Goal: Transaction & Acquisition: Purchase product/service

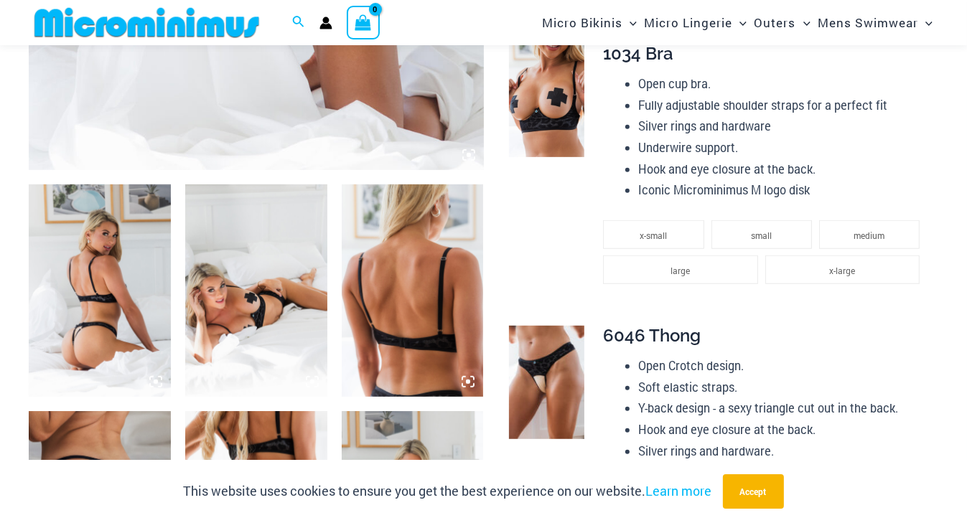
scroll to position [686, 0]
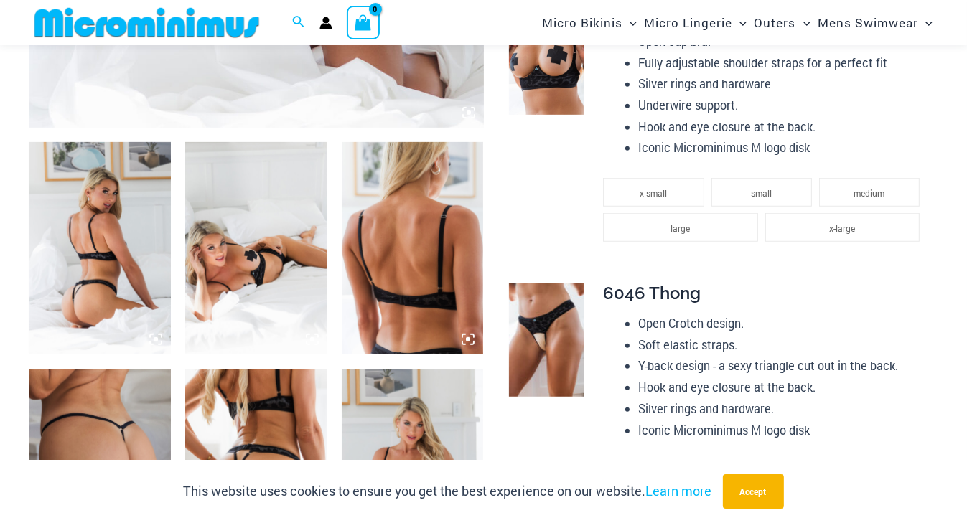
click at [281, 257] on img at bounding box center [256, 248] width 142 height 213
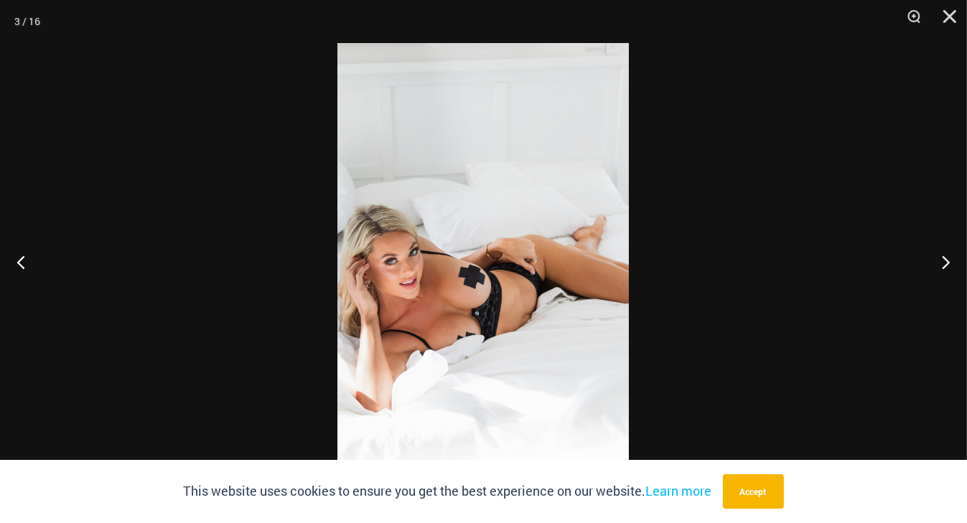
click at [471, 276] on img at bounding box center [482, 261] width 291 height 437
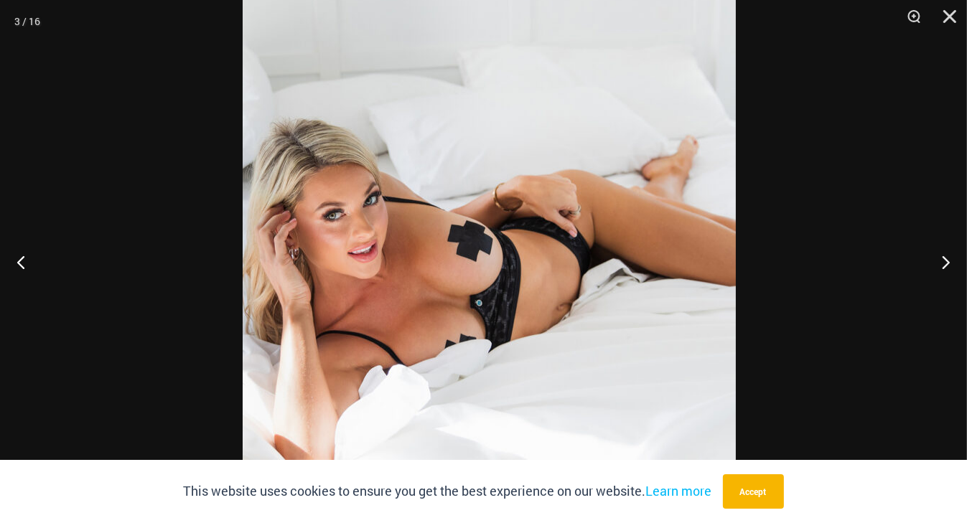
click at [506, 243] on img at bounding box center [489, 215] width 493 height 739
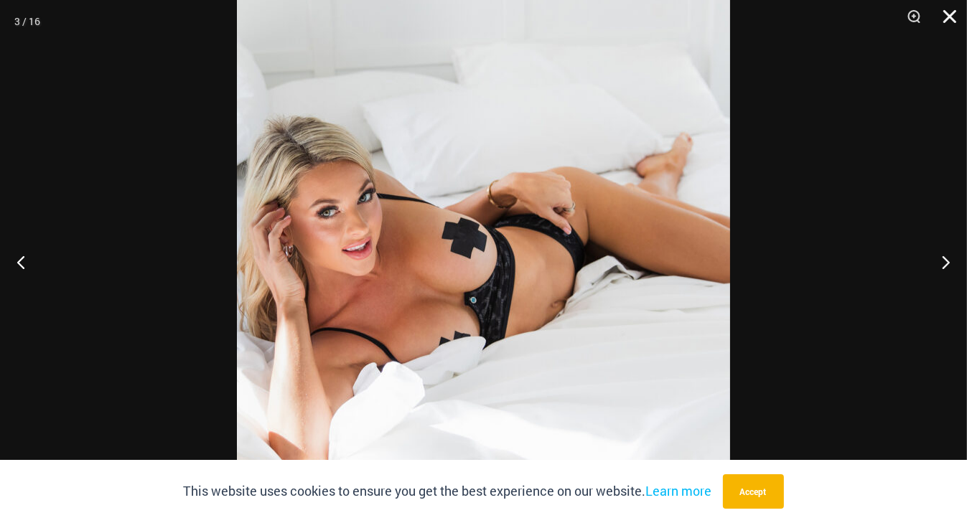
click at [945, 18] on button "Close" at bounding box center [945, 21] width 36 height 43
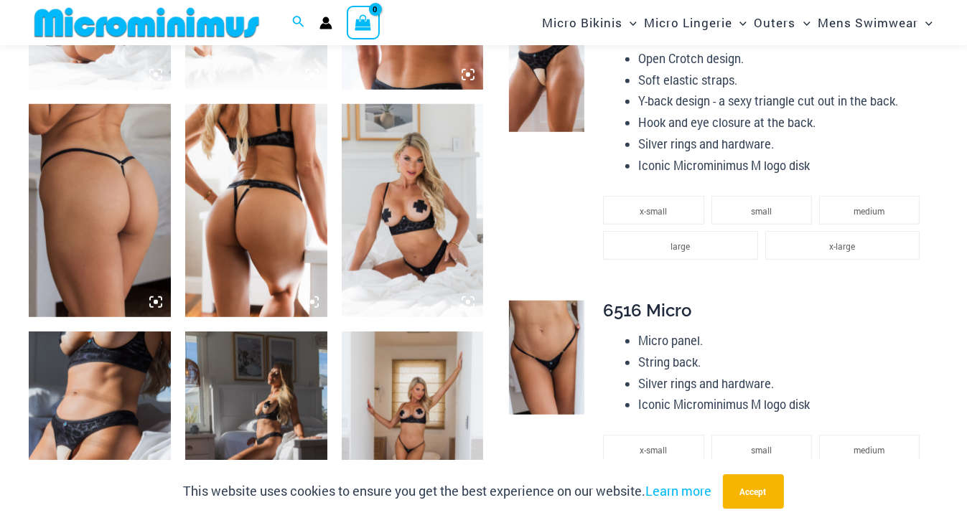
scroll to position [1030, 0]
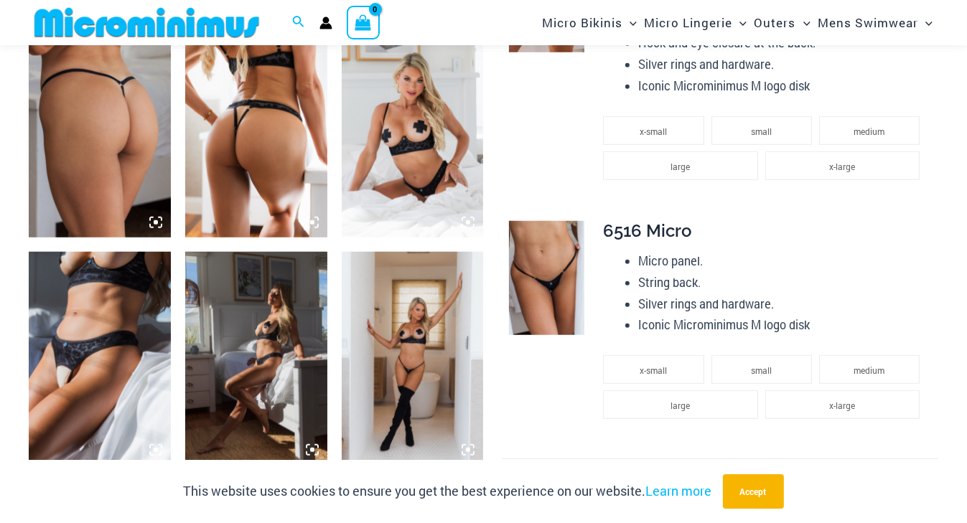
click at [80, 326] on img at bounding box center [100, 358] width 142 height 213
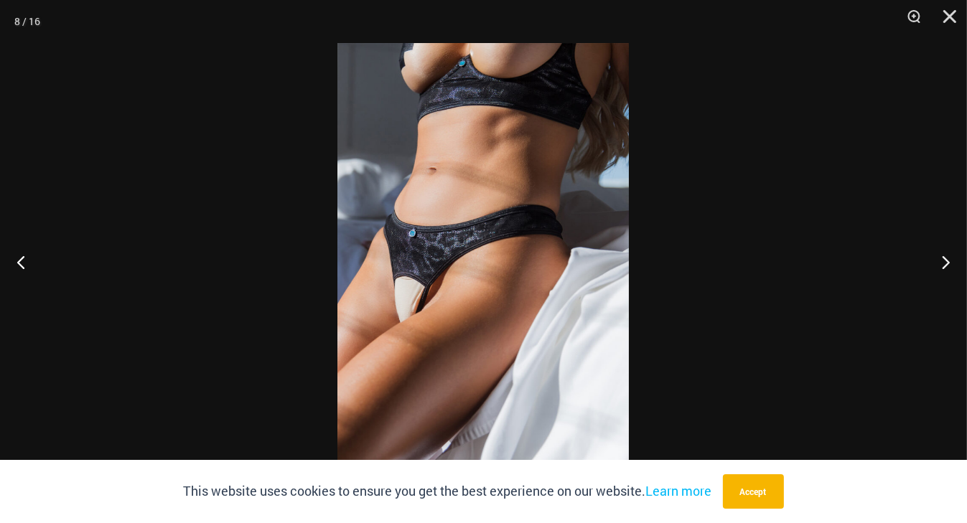
click at [434, 257] on img at bounding box center [482, 261] width 291 height 437
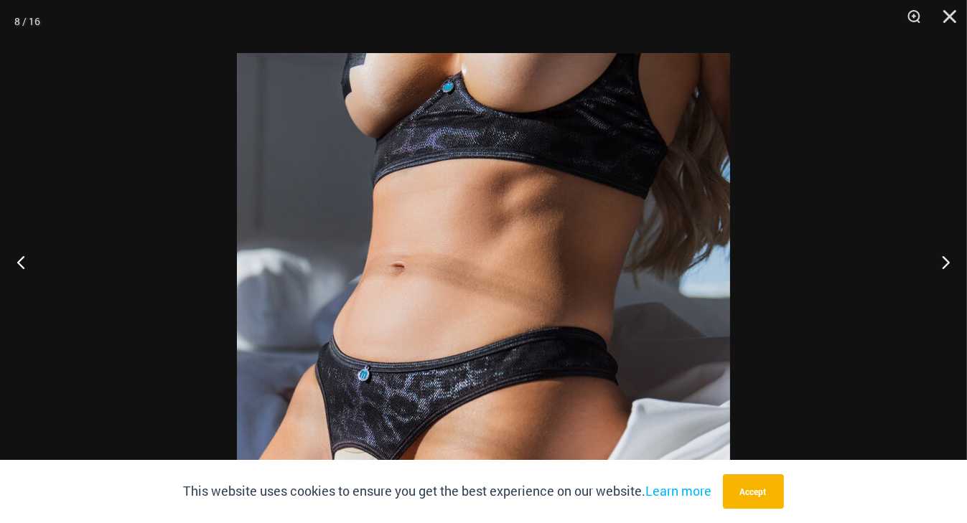
click at [460, 382] on img at bounding box center [483, 422] width 493 height 739
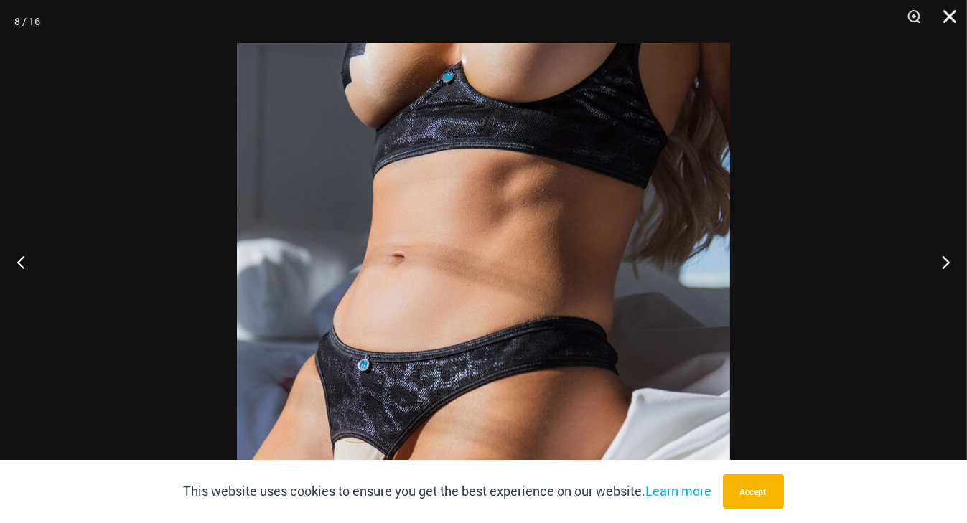
click at [944, 15] on button "Close" at bounding box center [945, 21] width 36 height 43
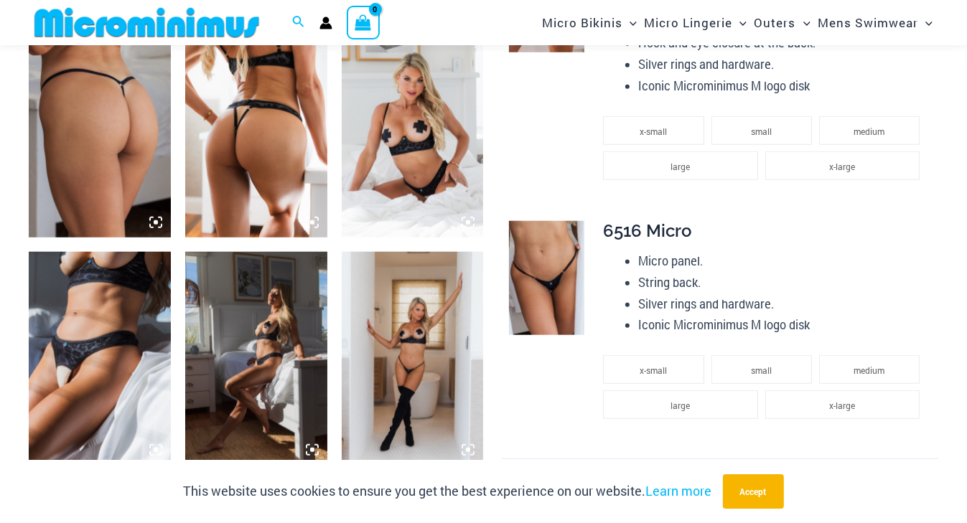
click at [439, 310] on img at bounding box center [413, 358] width 142 height 213
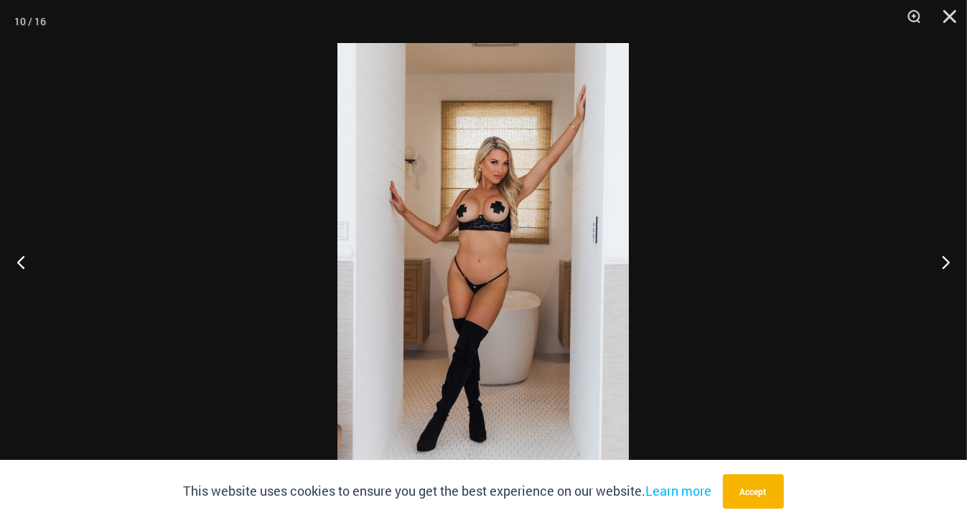
click at [482, 260] on img at bounding box center [482, 261] width 291 height 437
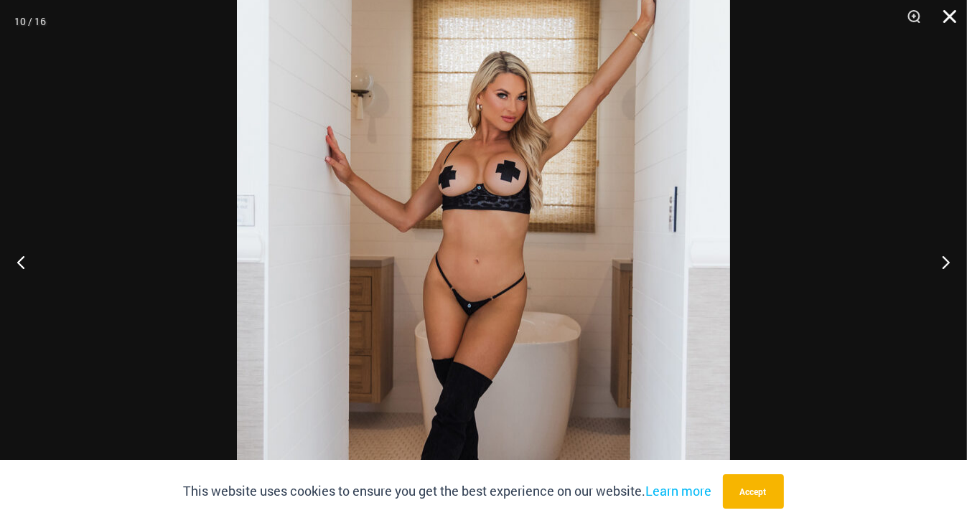
click at [950, 21] on button "Close" at bounding box center [945, 21] width 36 height 43
